Goal: Task Accomplishment & Management: Complete application form

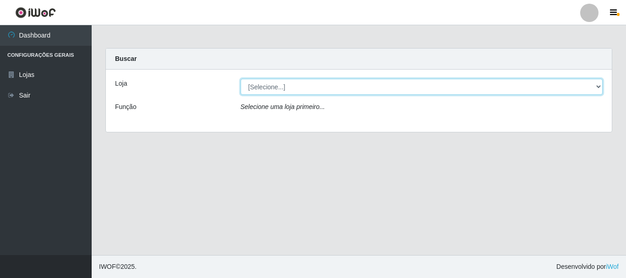
click at [319, 90] on select "[Selecione...] [GEOGRAPHIC_DATA] [GEOGRAPHIC_DATA]" at bounding box center [422, 87] width 362 height 16
select select "64"
click at [241, 79] on select "[Selecione...] [GEOGRAPHIC_DATA] [GEOGRAPHIC_DATA]" at bounding box center [422, 87] width 362 height 16
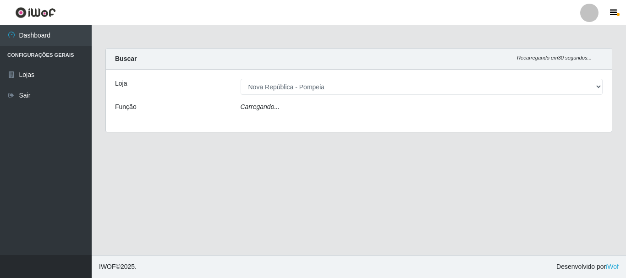
click at [282, 106] on div "Carregando..." at bounding box center [422, 108] width 376 height 13
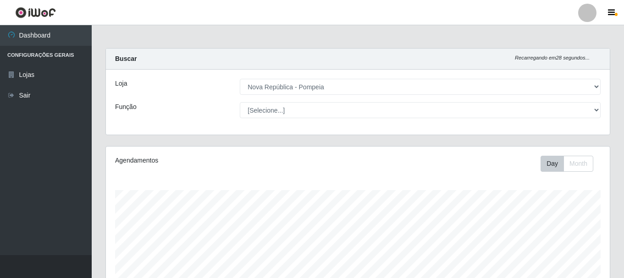
scroll to position [190, 504]
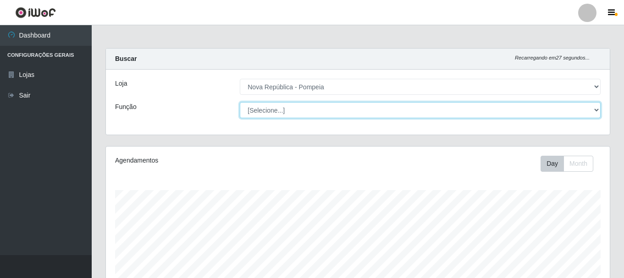
click at [271, 109] on select "[Selecione...] Balconista Operador de Caixa Recepcionista Repositor" at bounding box center [420, 110] width 361 height 16
select select "22"
click at [240, 102] on select "[Selecione...] Balconista Operador de Caixa Recepcionista Repositor" at bounding box center [420, 110] width 361 height 16
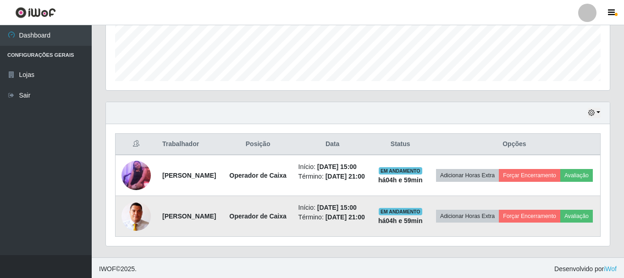
scroll to position [263, 0]
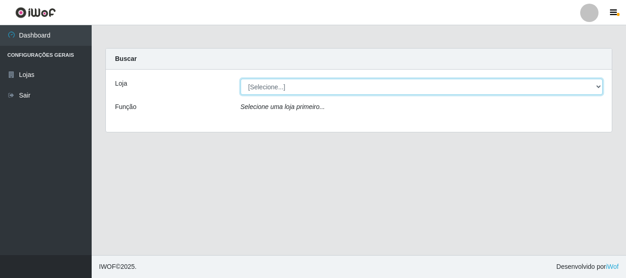
click at [284, 90] on select "[Selecione...] [GEOGRAPHIC_DATA] [GEOGRAPHIC_DATA]" at bounding box center [422, 87] width 362 height 16
select select "64"
click at [241, 79] on select "[Selecione...] [GEOGRAPHIC_DATA] [GEOGRAPHIC_DATA]" at bounding box center [422, 87] width 362 height 16
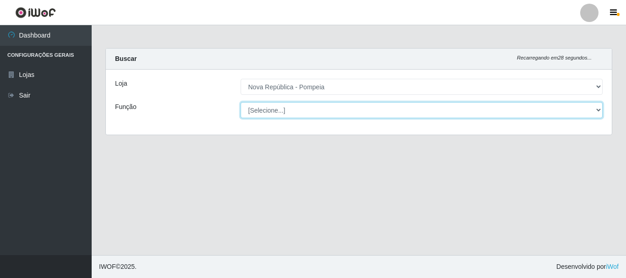
click at [296, 108] on select "[Selecione...] Balconista Operador de Caixa Recepcionista Repositor" at bounding box center [422, 110] width 362 height 16
select select "22"
click at [241, 102] on select "[Selecione...] Balconista Operador de Caixa Recepcionista Repositor" at bounding box center [422, 110] width 362 height 16
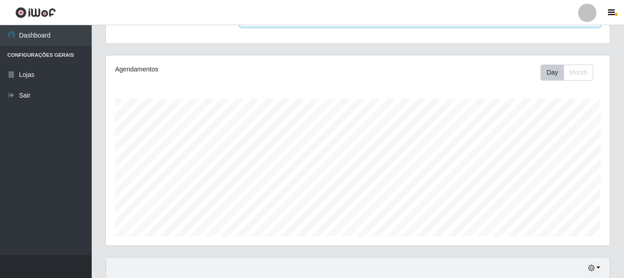
scroll to position [137, 0]
